Goal: Information Seeking & Learning: Learn about a topic

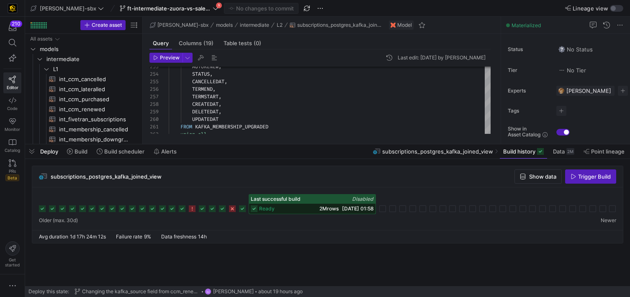
scroll to position [8, 108]
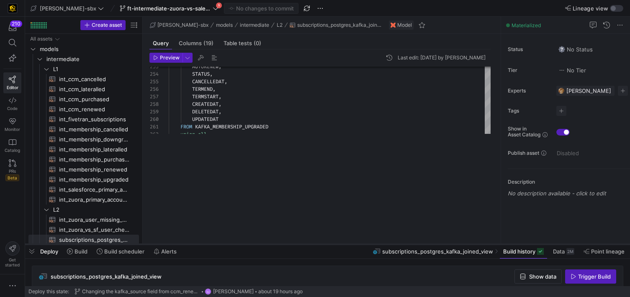
drag, startPoint x: 196, startPoint y: 143, endPoint x: 181, endPoint y: 243, distance: 100.5
click at [181, 243] on div at bounding box center [327, 244] width 605 height 3
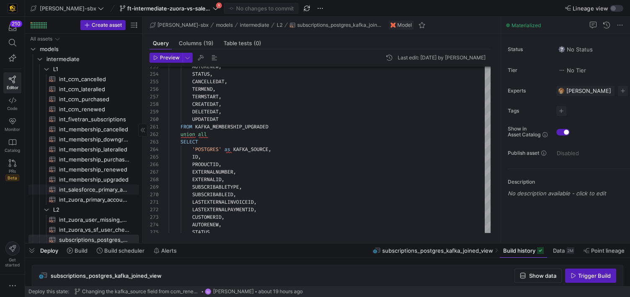
click at [87, 197] on span "int_zuora_primary_accounts​​​​​​​​​​" at bounding box center [94, 200] width 70 height 10
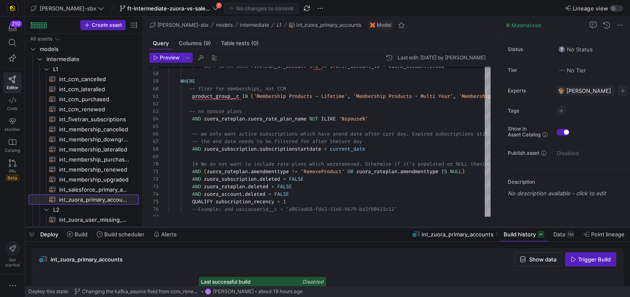
drag, startPoint x: 319, startPoint y: 243, endPoint x: 318, endPoint y: 170, distance: 73.7
click at [318, 226] on div at bounding box center [327, 227] width 605 height 3
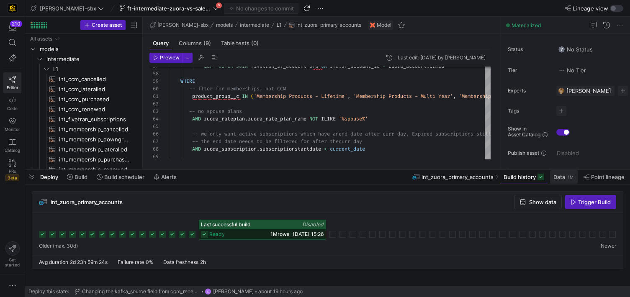
click at [560, 175] on span "Data" at bounding box center [560, 177] width 12 height 7
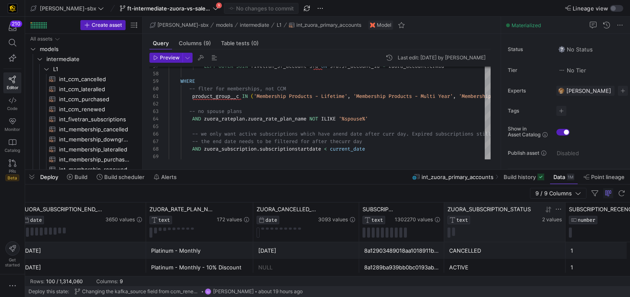
click at [491, 235] on div at bounding box center [505, 233] width 114 height 10
click at [490, 248] on div "CANCELLED" at bounding box center [504, 251] width 111 height 16
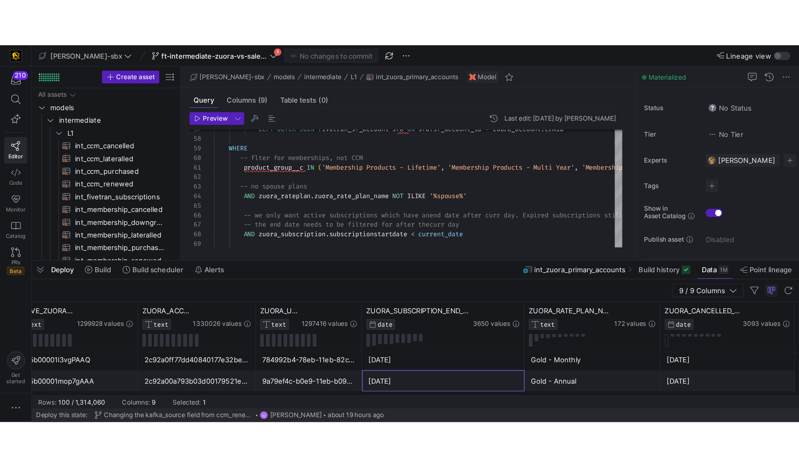
scroll to position [8, 108]
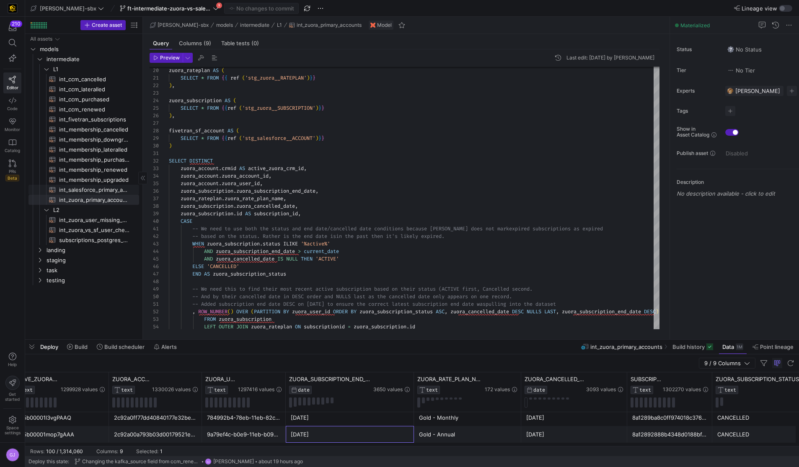
click at [102, 192] on span "int_salesforce_primary_account​​​​​​​​​​" at bounding box center [94, 190] width 70 height 10
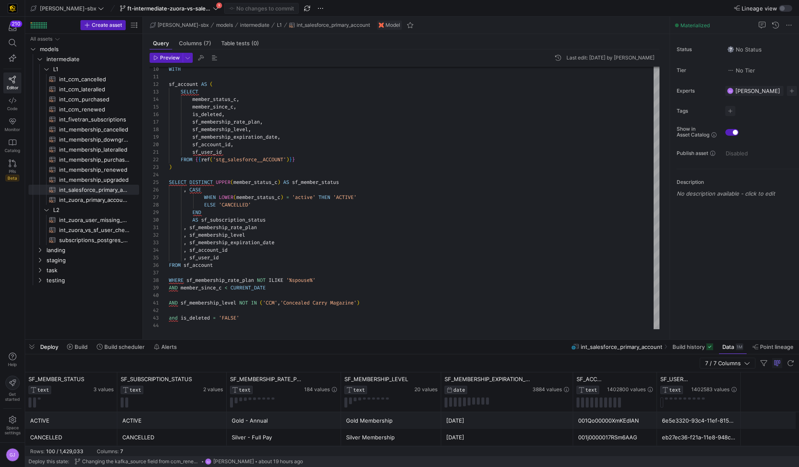
click at [494, 297] on div "[DATE]" at bounding box center [507, 437] width 122 height 16
click at [499, 297] on div "[DATE]" at bounding box center [507, 421] width 122 height 16
click at [83, 199] on span "int_zuora_primary_accounts​​​​​​​​​​" at bounding box center [94, 200] width 70 height 10
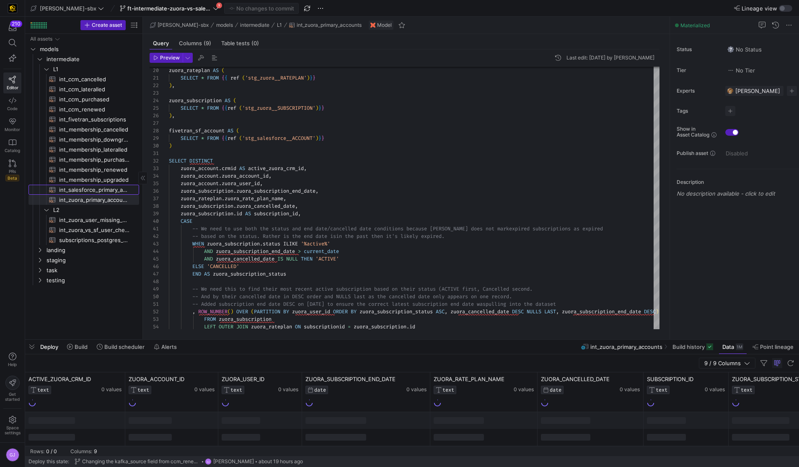
click at [90, 192] on span "int_salesforce_primary_account​​​​​​​​​​" at bounding box center [94, 190] width 70 height 10
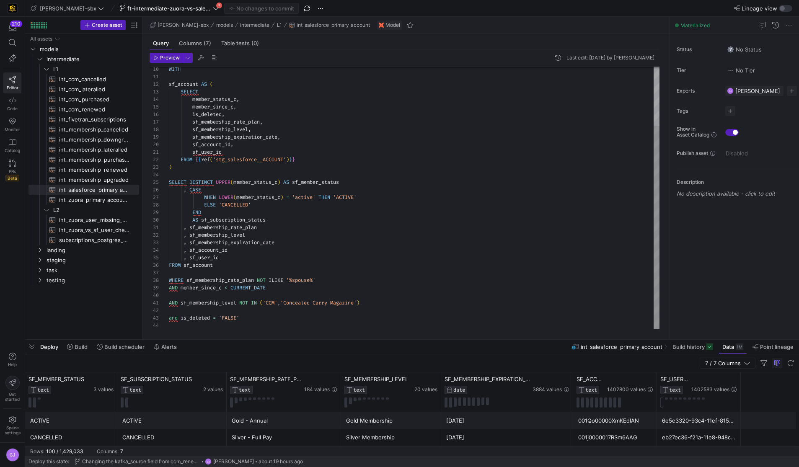
scroll to position [23, 0]
click at [230, 297] on div "WITH sf_account AS ( SELECT member_status_c , member_since_c , is_deleted , sf_…" at bounding box center [414, 160] width 490 height 338
click at [77, 239] on span "subscriptions_postgres_kafka_joined_view​​​​​​​​​​" at bounding box center [94, 240] width 70 height 10
type textarea "{{config (tags=["kafka_joined_view"])}} {{config(materialized = 'table')}} WITH…"
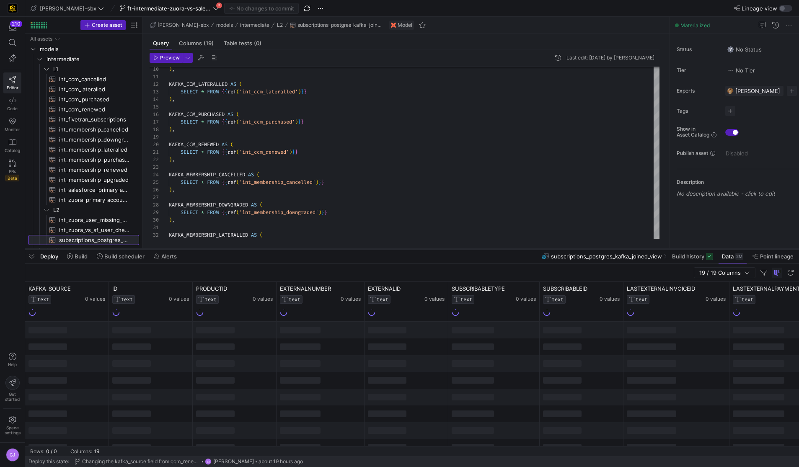
drag, startPoint x: 369, startPoint y: 338, endPoint x: 361, endPoint y: 248, distance: 90.9
click at [361, 248] on div at bounding box center [412, 249] width 774 height 3
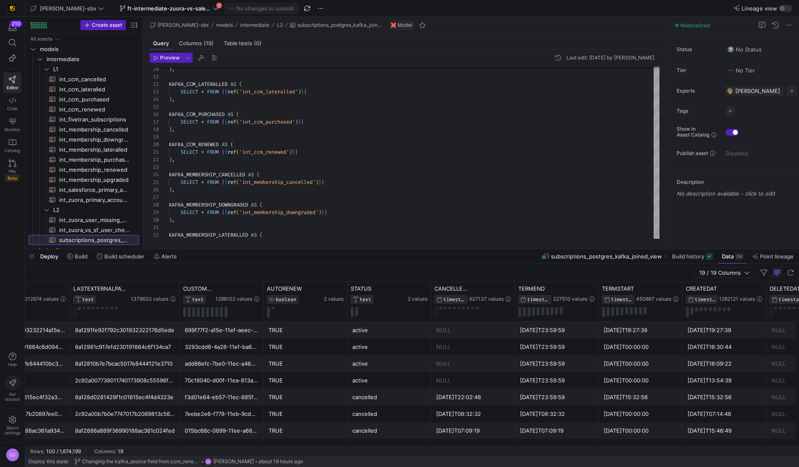
scroll to position [0, 671]
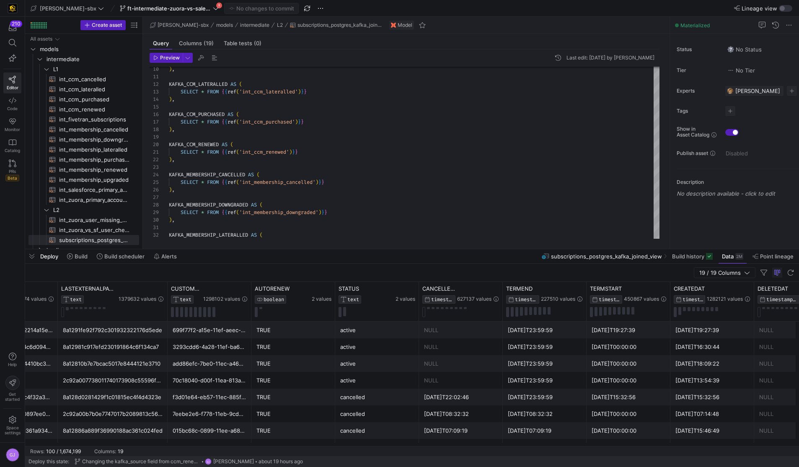
click at [497, 297] on div "NULL" at bounding box center [461, 330] width 74 height 16
click at [513, 297] on div "[DATE]T23:59:59" at bounding box center [545, 330] width 74 height 16
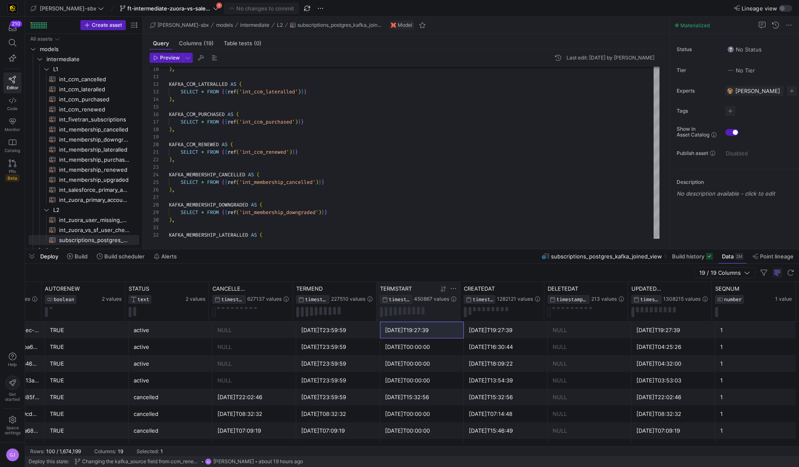
click at [448, 291] on div at bounding box center [435, 288] width 43 height 7
click at [444, 289] on icon at bounding box center [444, 289] width 3 height 6
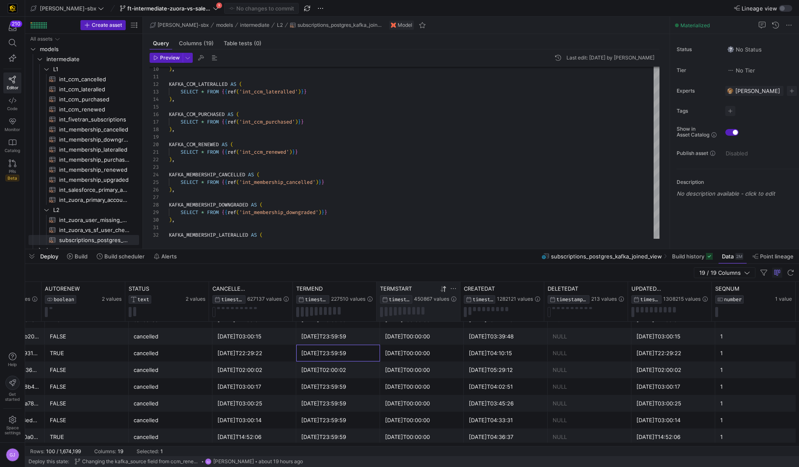
click at [320, 297] on div "[DATE]T23:59:59" at bounding box center [338, 353] width 74 height 16
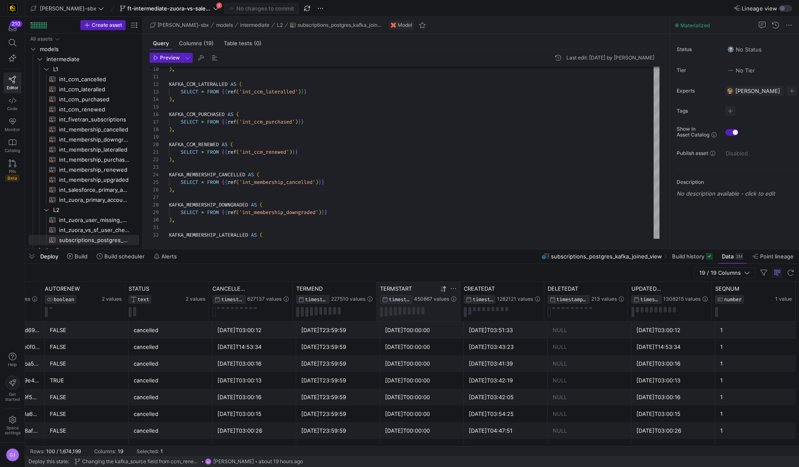
click at [322, 297] on div "[DATE]T23:59:59" at bounding box center [338, 347] width 74 height 16
click at [327, 297] on div "[DATE]T23:59:59" at bounding box center [338, 330] width 74 height 16
click at [359, 297] on div "[DATE]T23:59:59" at bounding box center [338, 347] width 74 height 16
click at [395, 297] on div "[DATE]T00:00:00" at bounding box center [422, 347] width 74 height 16
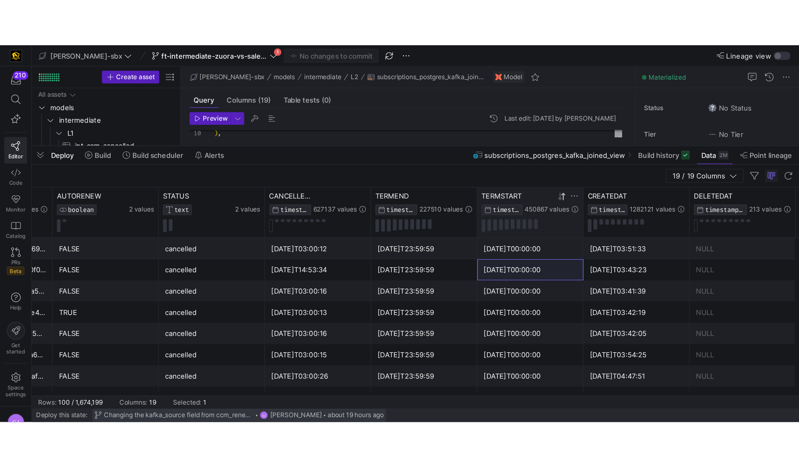
scroll to position [23, 0]
